Goal: Check status

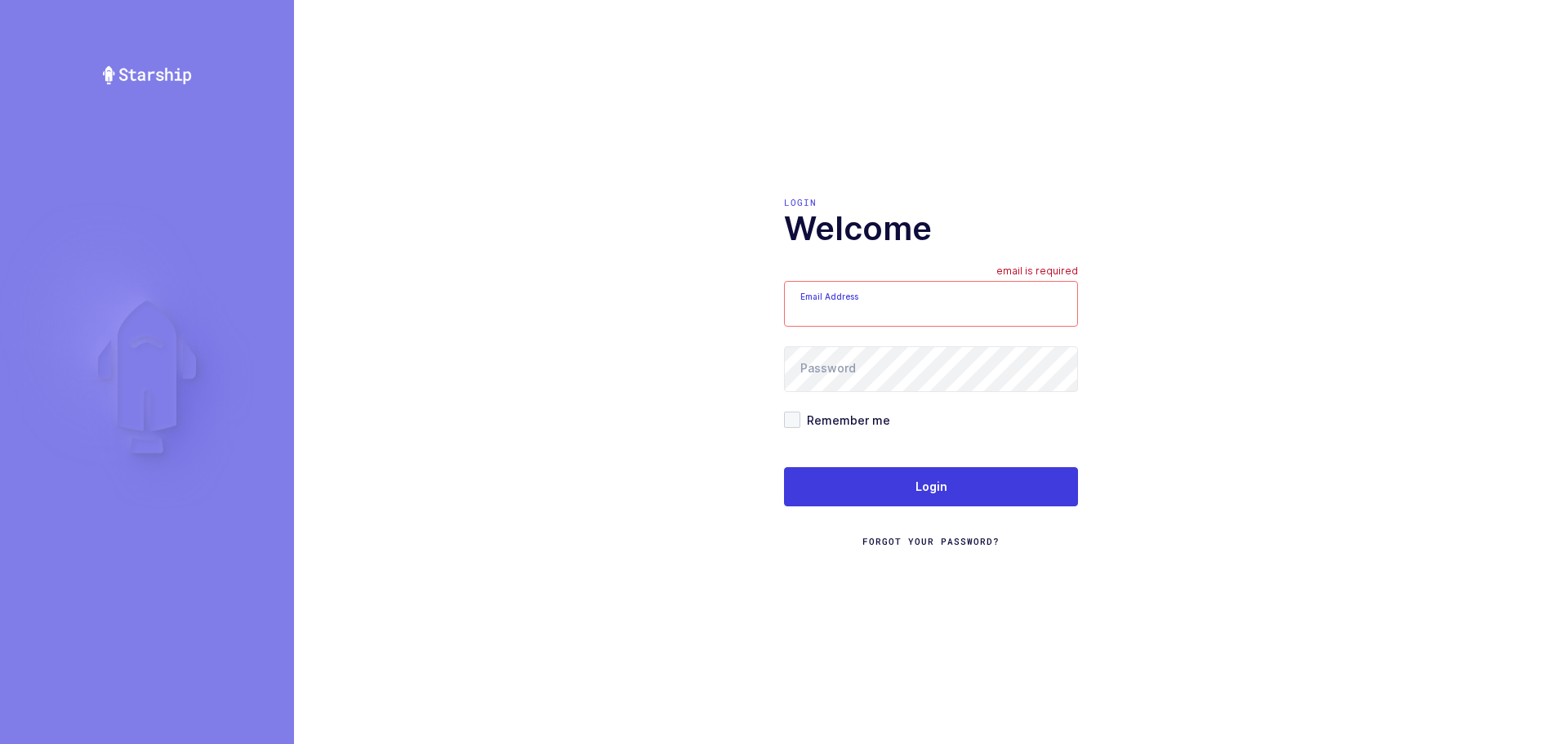
type input "mundo@janustrade.com"
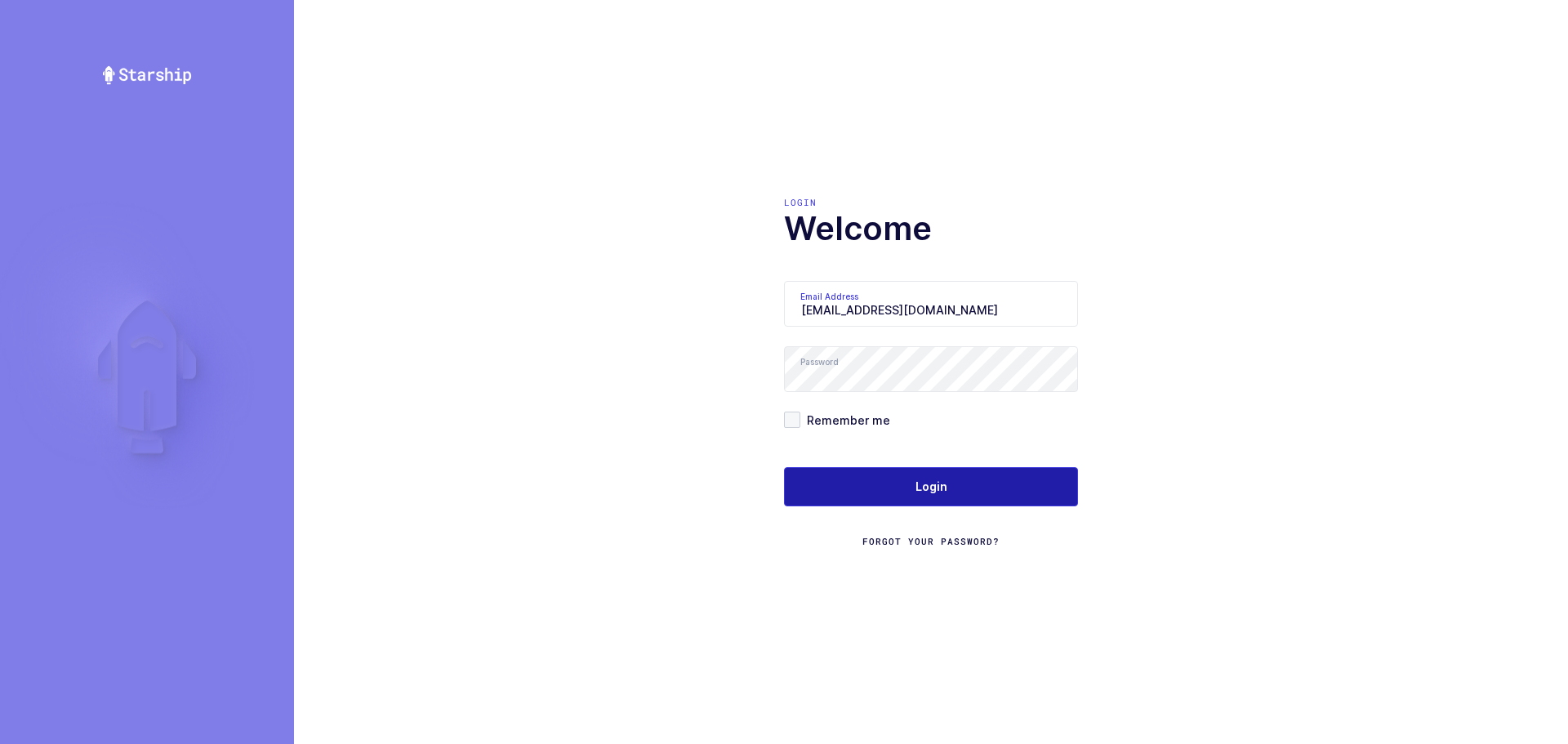
click at [966, 499] on button "Login" at bounding box center [931, 486] width 294 height 39
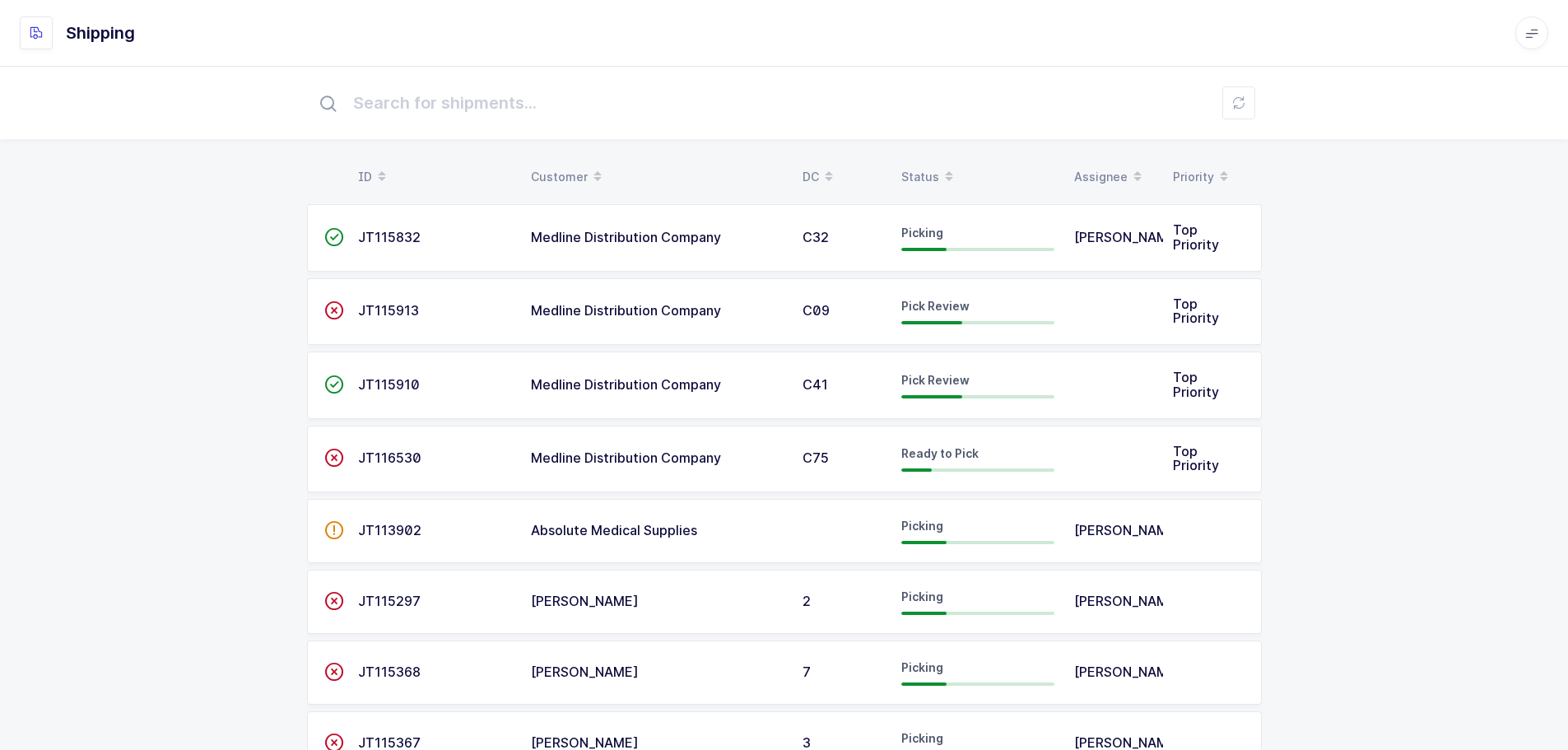
click at [926, 174] on div "Status" at bounding box center [978, 176] width 153 height 28
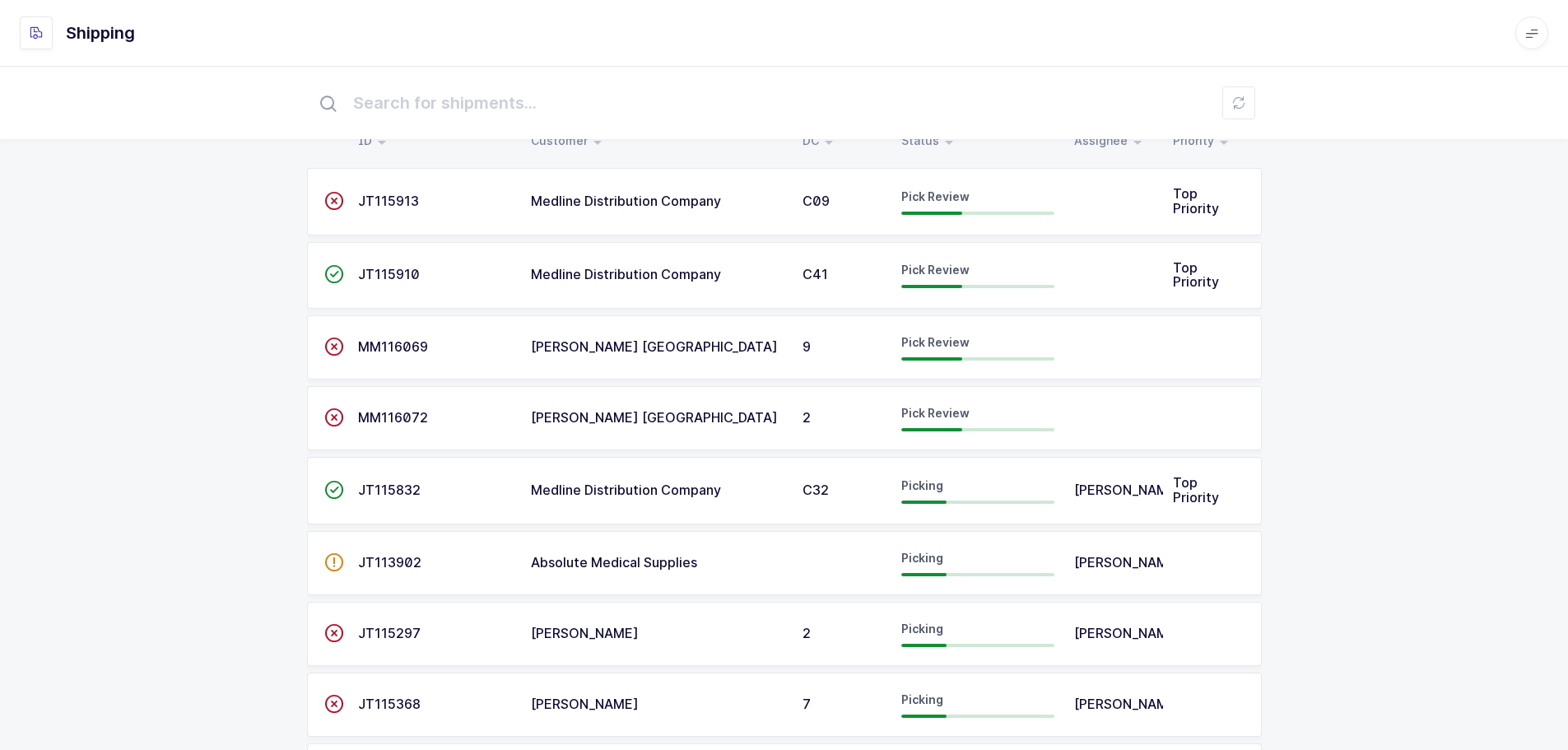
scroll to position [34, 0]
